Goal: Transaction & Acquisition: Purchase product/service

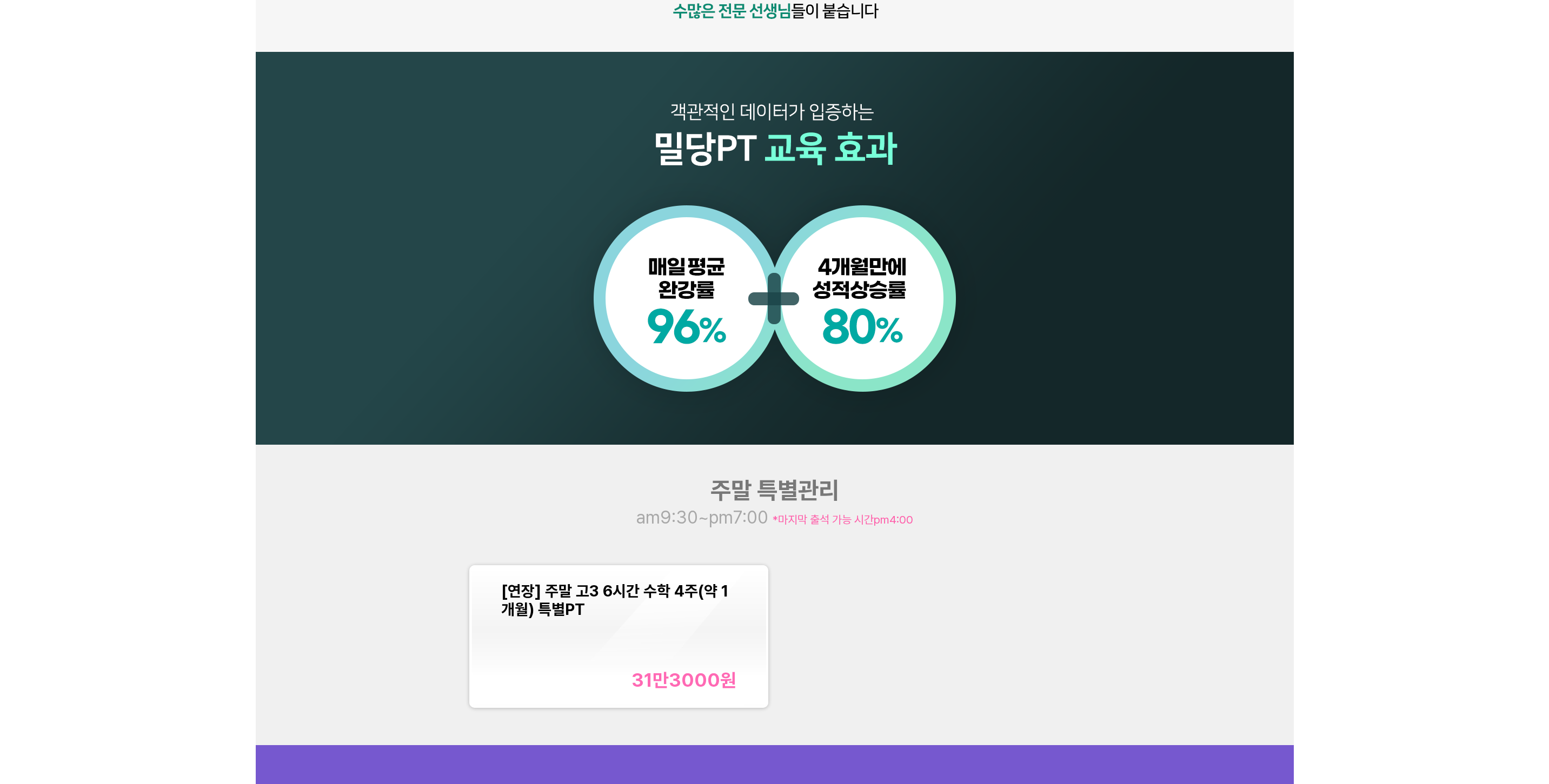
scroll to position [1081, 0]
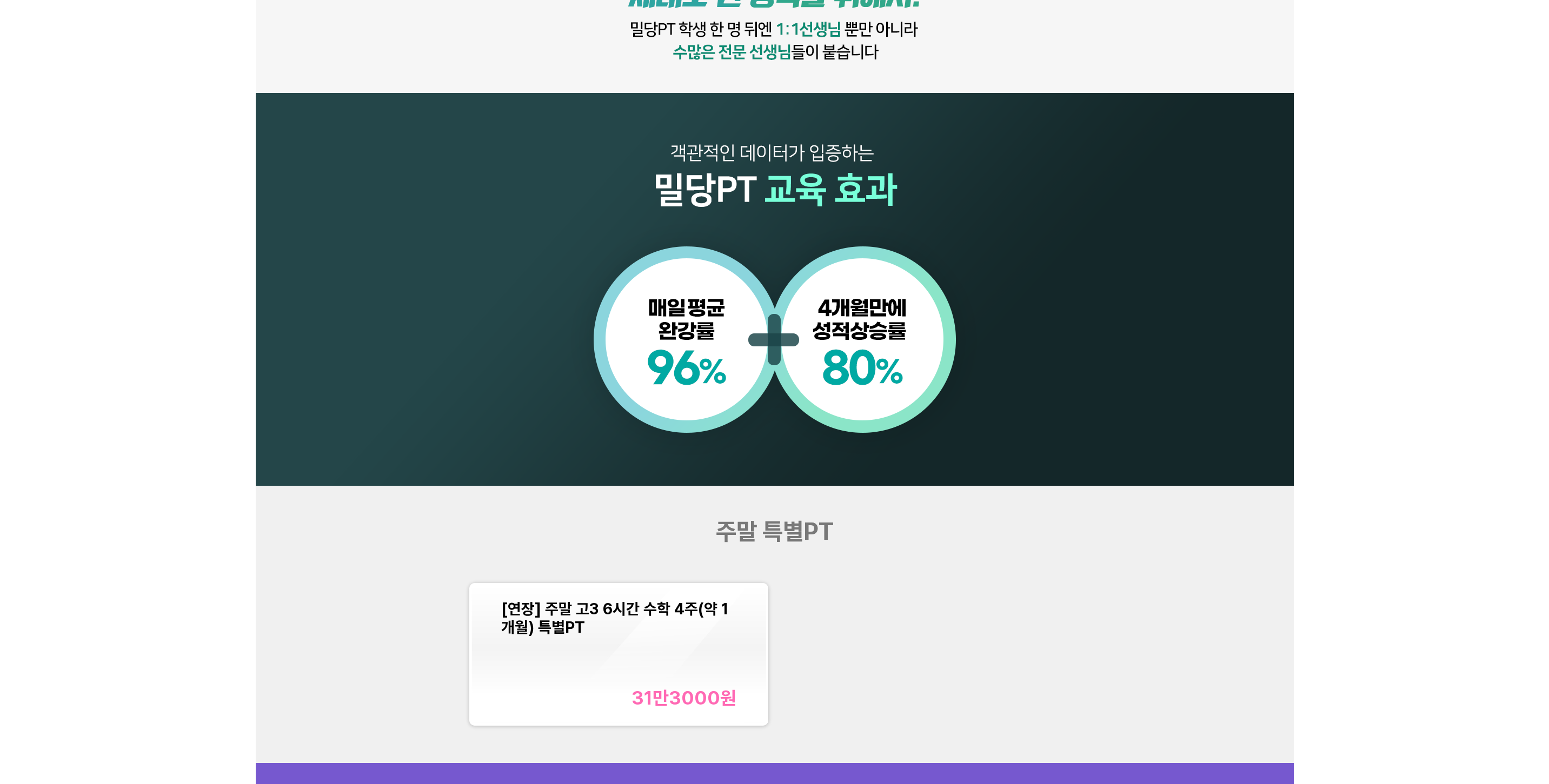
scroll to position [1081, 0]
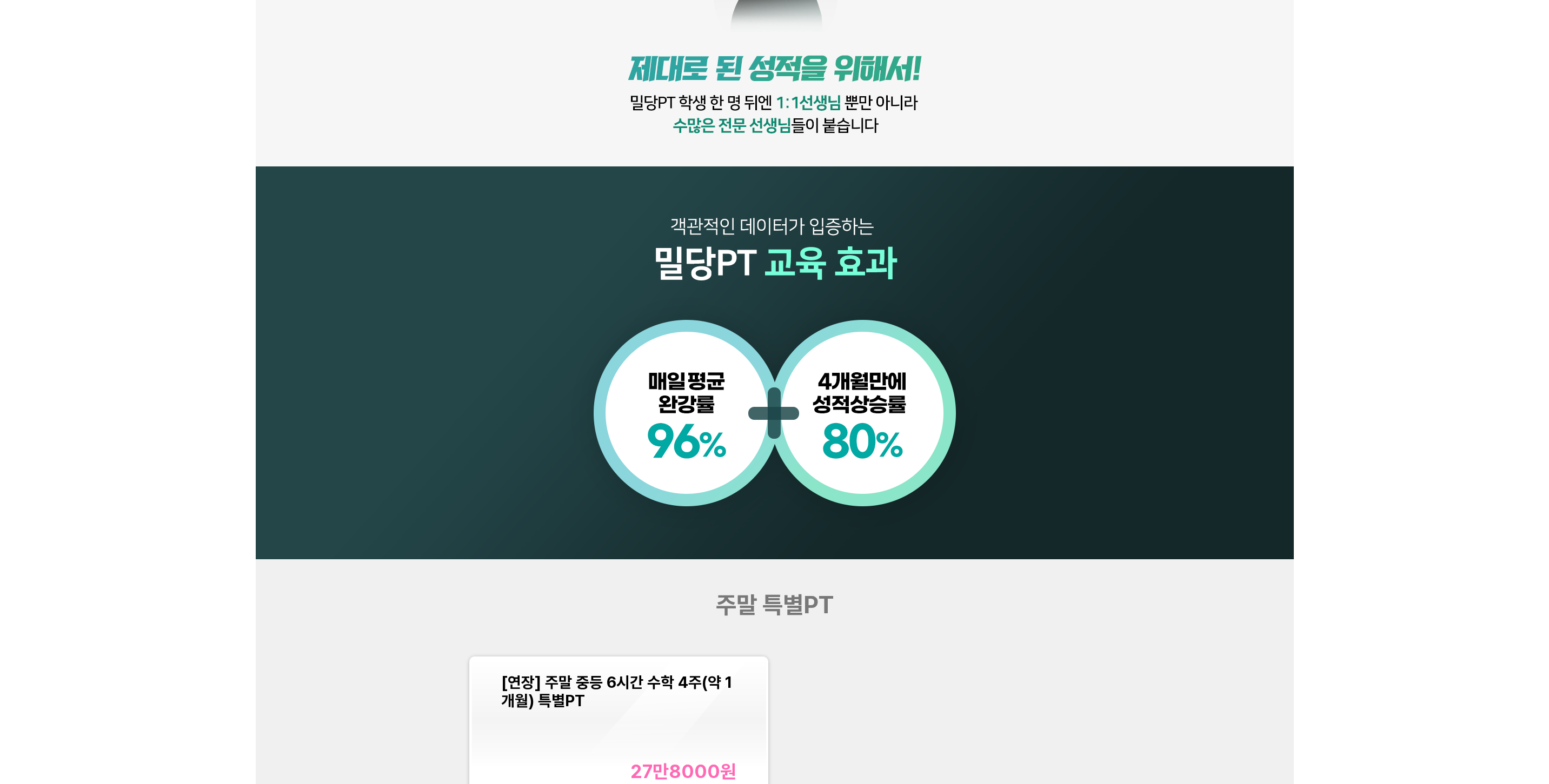
scroll to position [1081, 0]
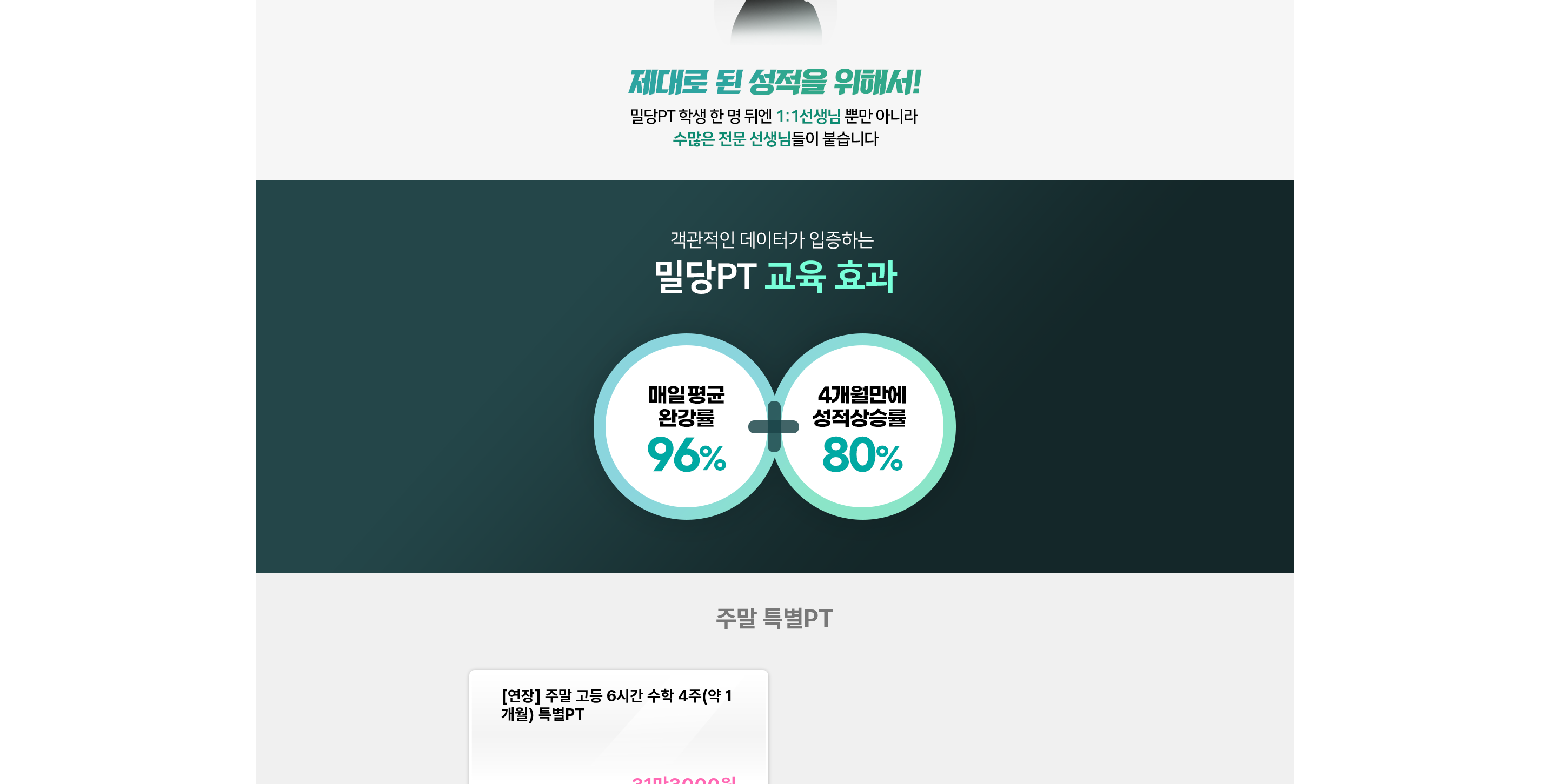
scroll to position [1081, 0]
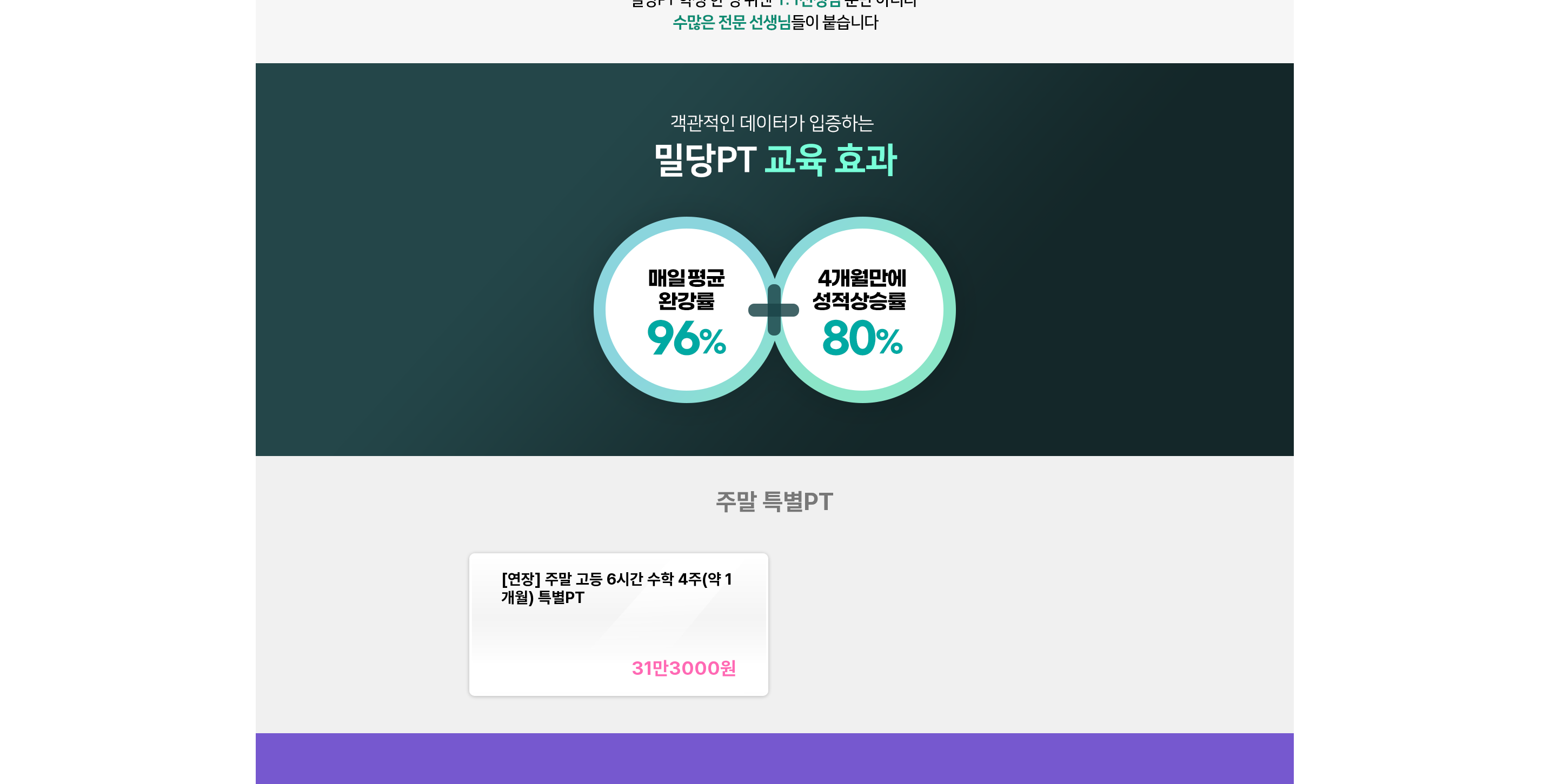
scroll to position [1135, 0]
